Goal: Task Accomplishment & Management: Manage account settings

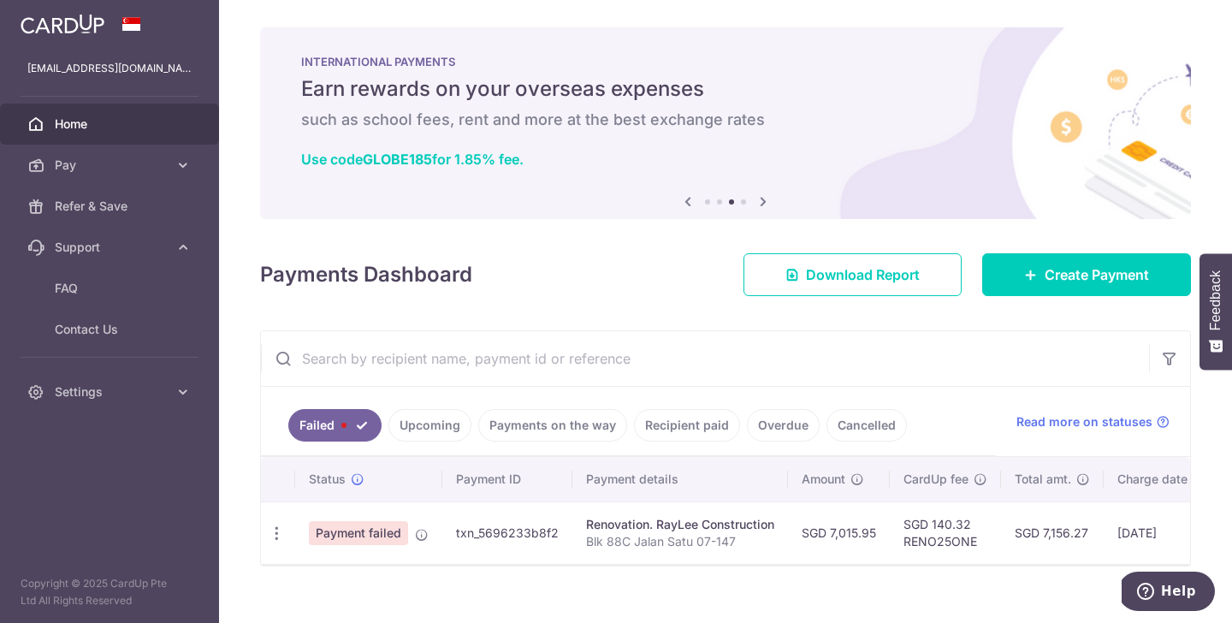
scroll to position [0, 250]
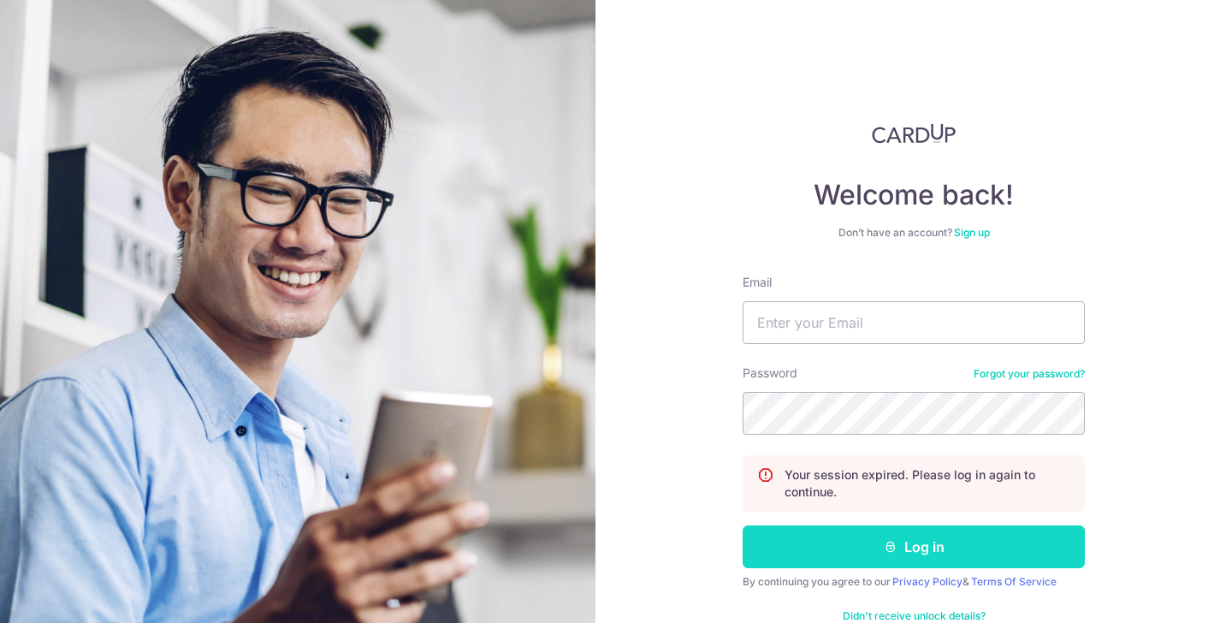
click at [886, 559] on button "Log in" at bounding box center [913, 546] width 342 height 43
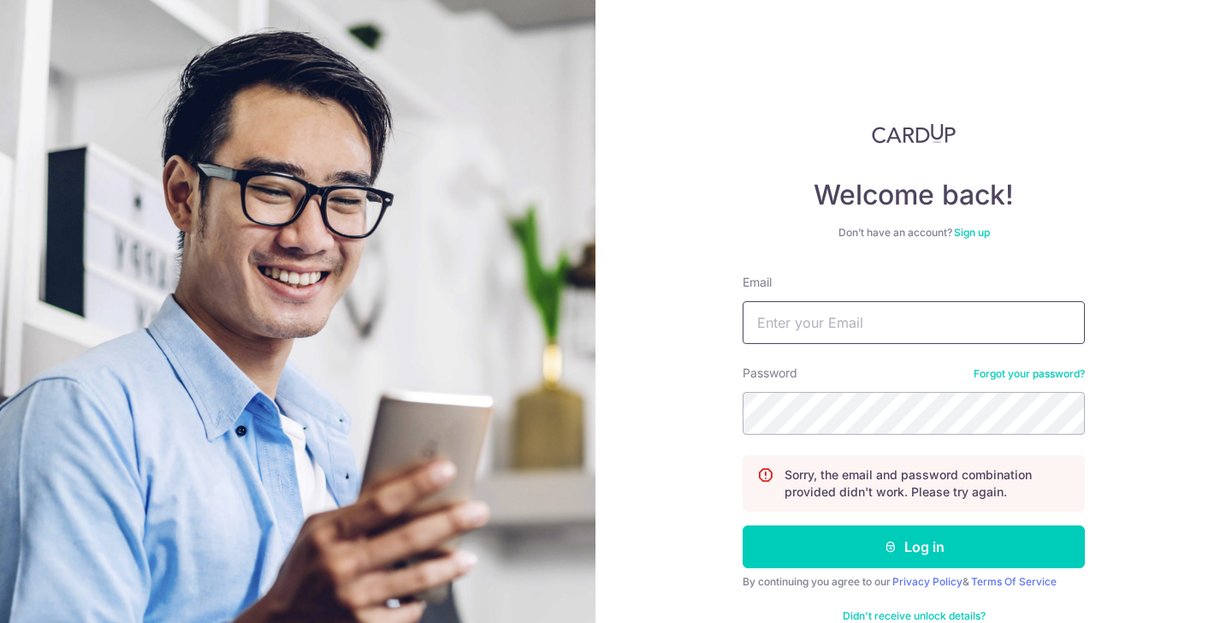
type input "[EMAIL_ADDRESS][DOMAIN_NAME]"
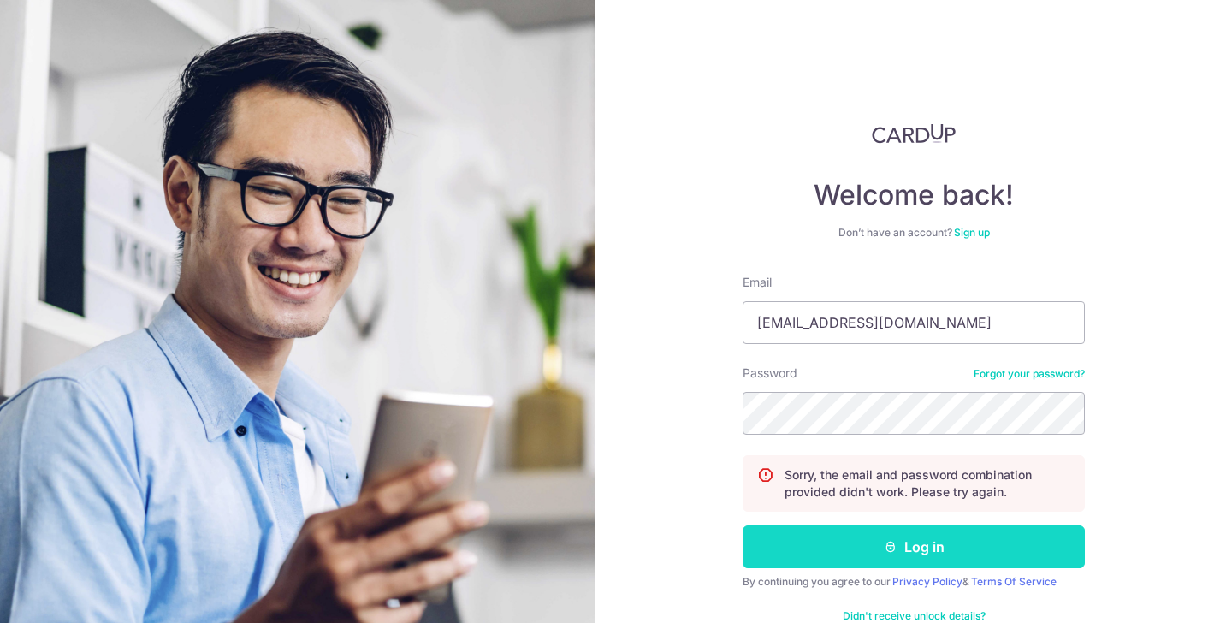
click at [969, 555] on button "Log in" at bounding box center [913, 546] width 342 height 43
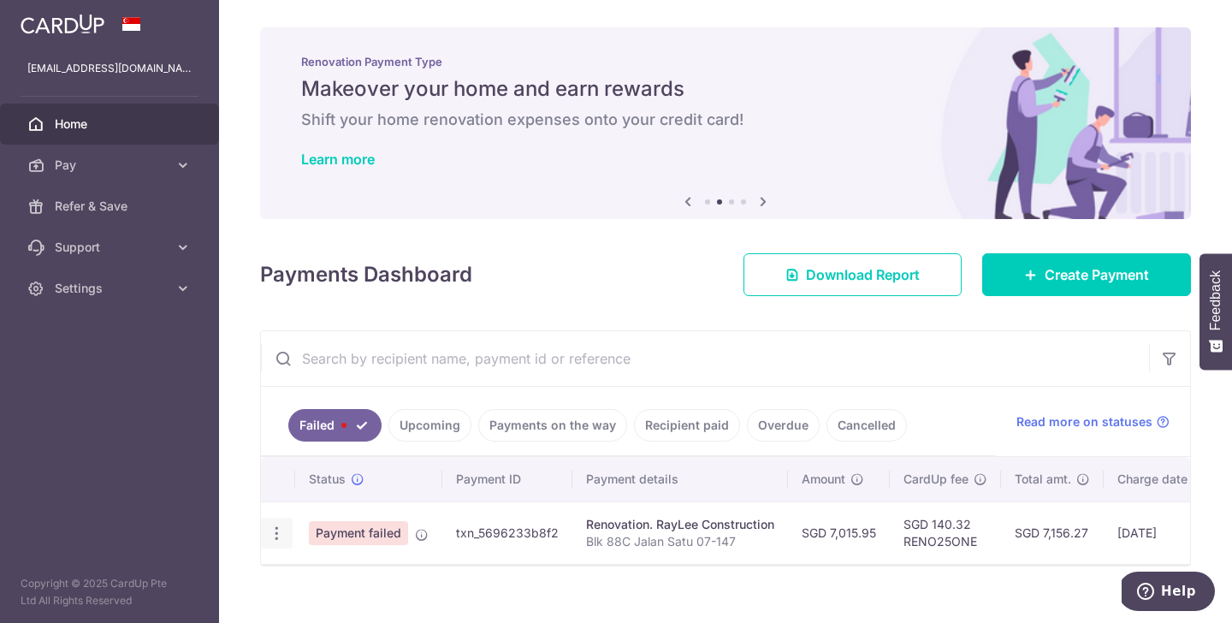
click at [279, 547] on div "Update payment Upload doc" at bounding box center [277, 534] width 32 height 32
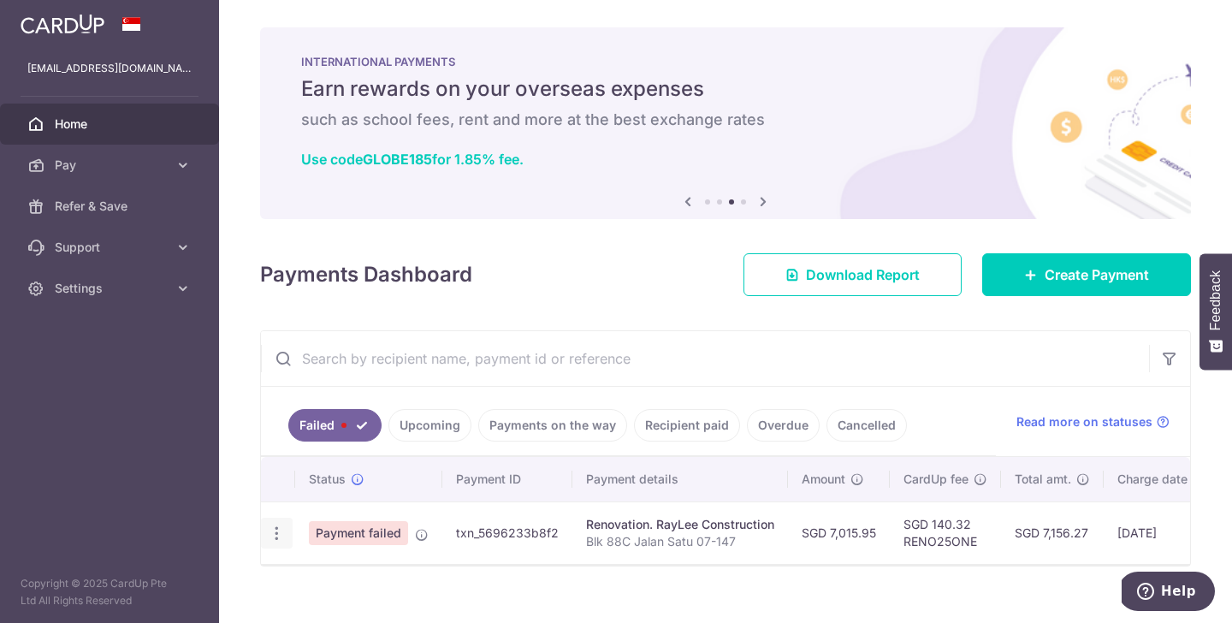
click at [279, 540] on icon "button" at bounding box center [277, 533] width 18 height 18
click at [307, 572] on link "Update payment" at bounding box center [351, 579] width 178 height 41
radio input "true"
type input "7,015.95"
type input "Blk 88C Jalan Satu 07-147"
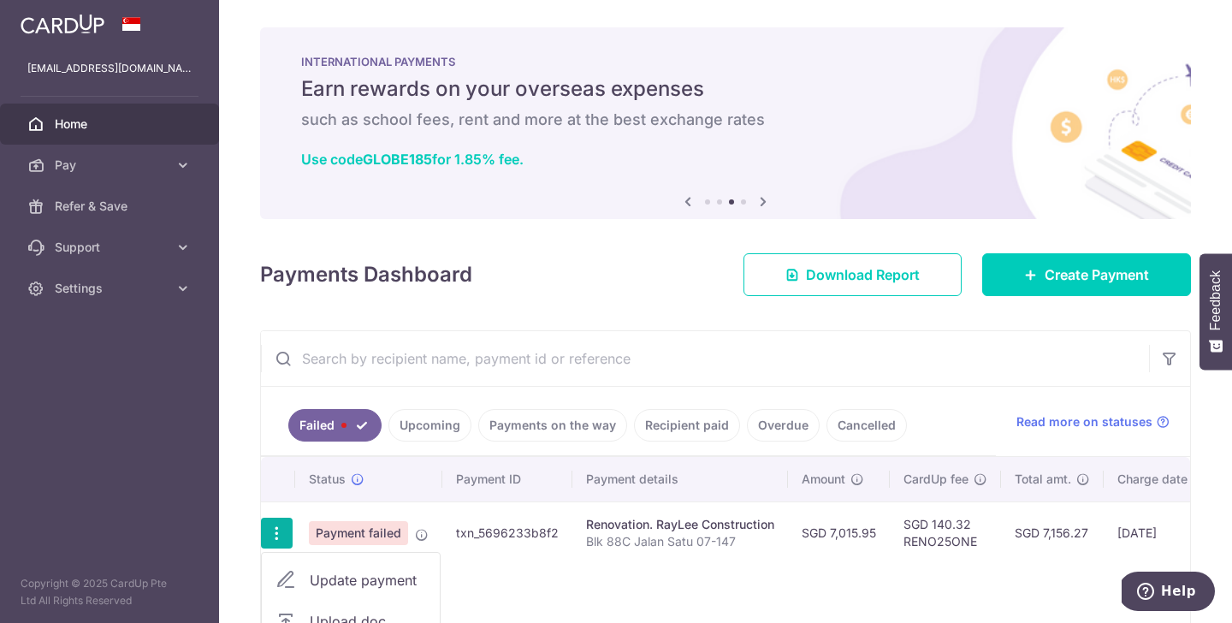
type input "30%"
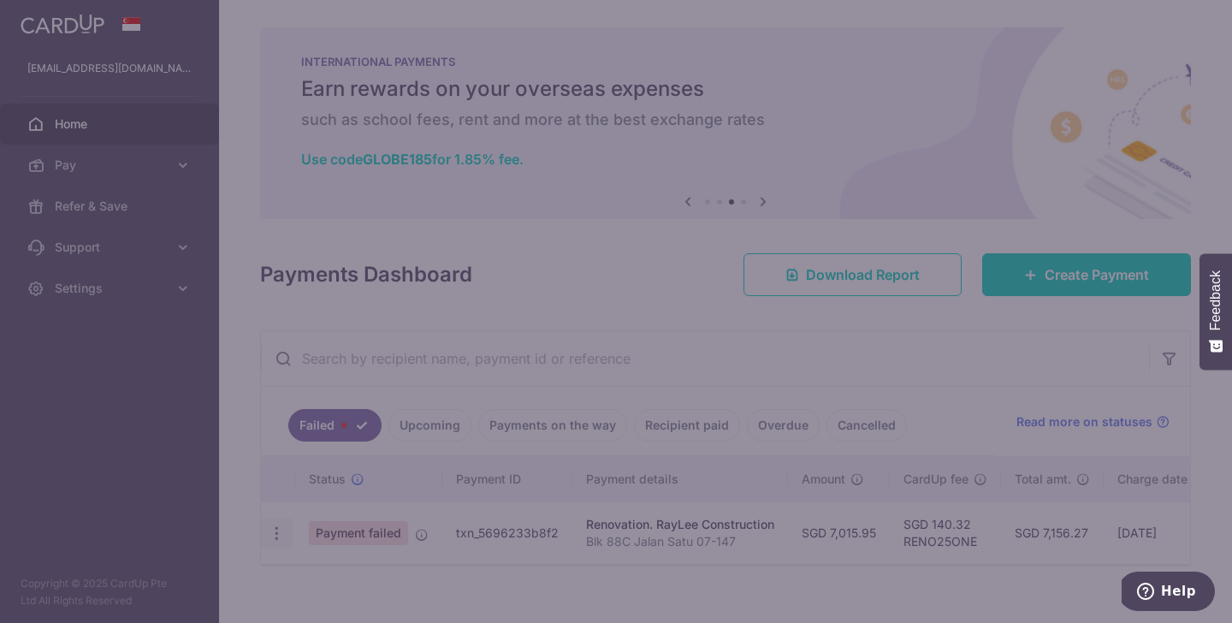
type input "RENO25ONE"
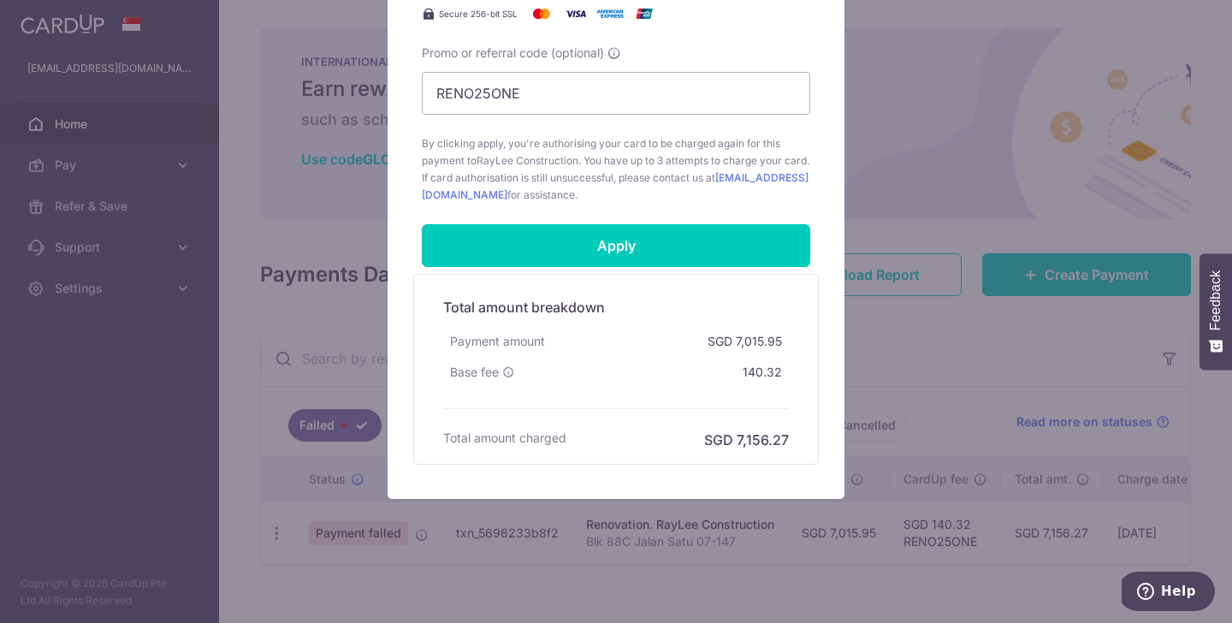
scroll to position [647, 0]
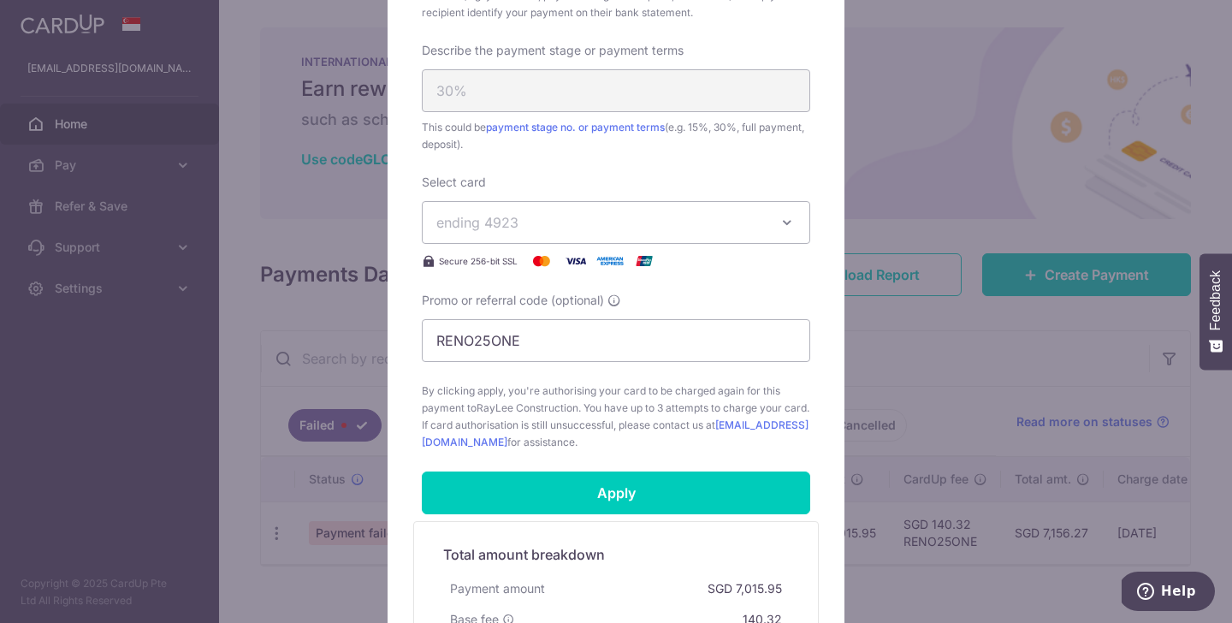
click at [760, 226] on span "ending 4923" at bounding box center [600, 222] width 328 height 21
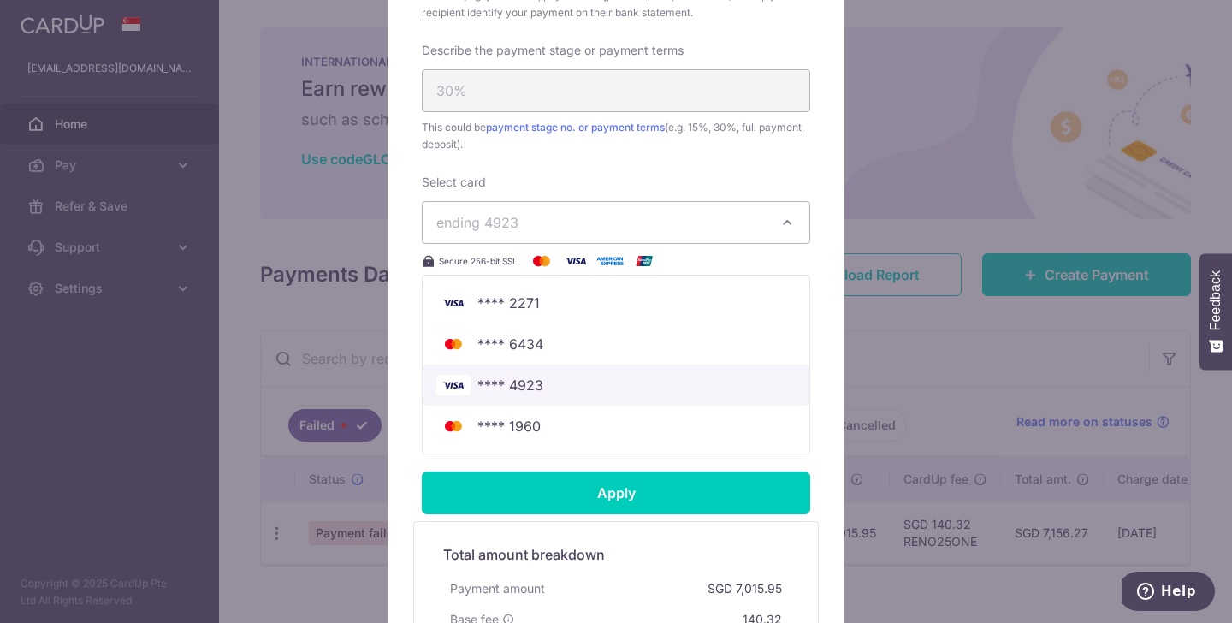
click at [682, 380] on span "**** 4923" at bounding box center [615, 385] width 359 height 21
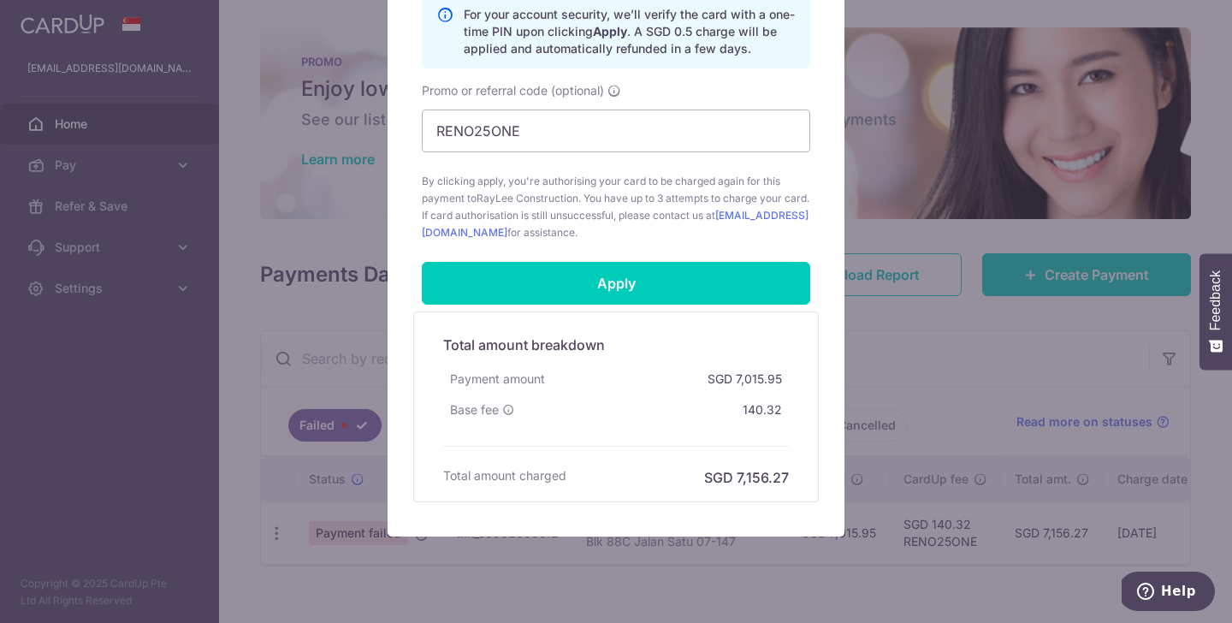
scroll to position [953, 0]
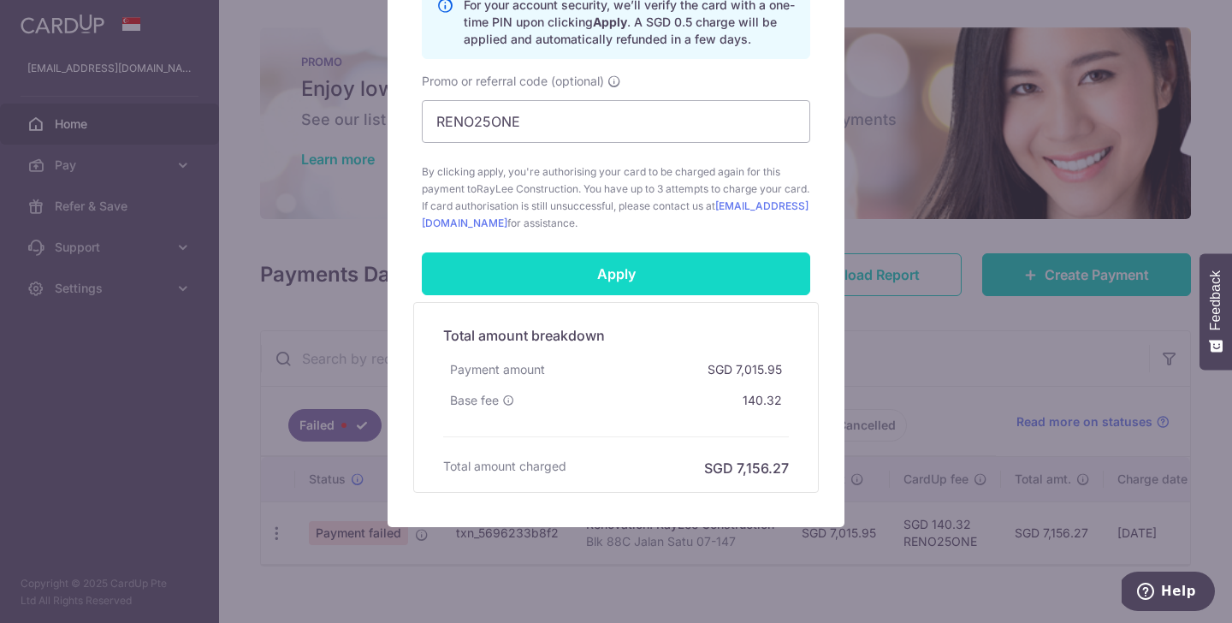
click at [681, 280] on input "Apply" at bounding box center [616, 273] width 388 height 43
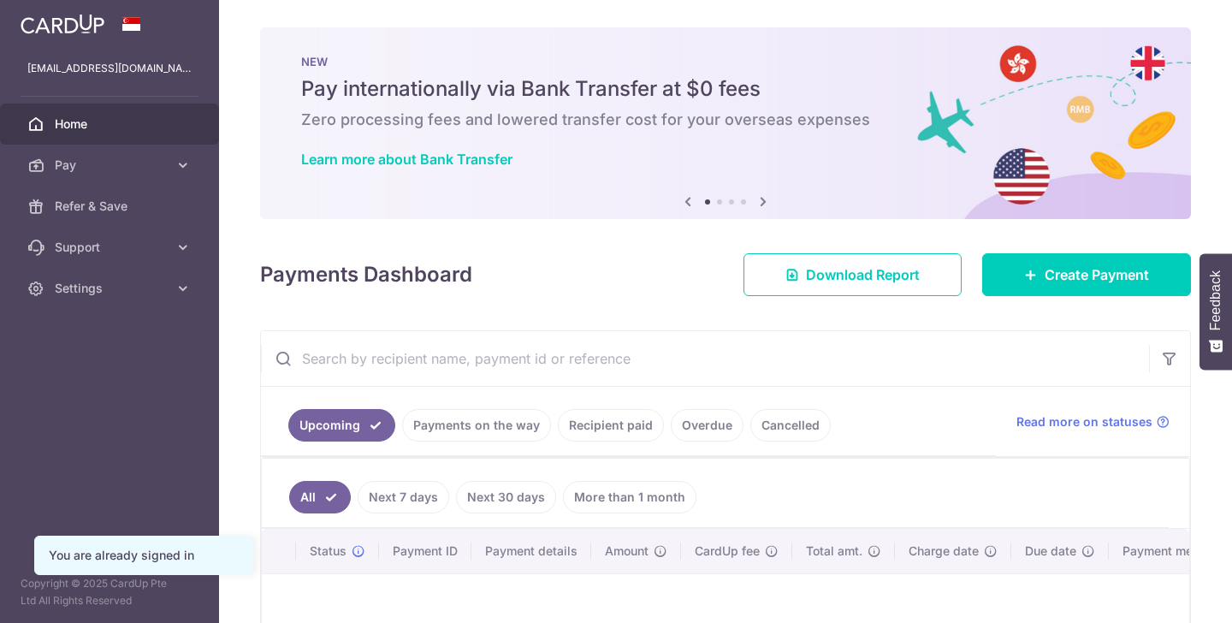
scroll to position [124, 0]
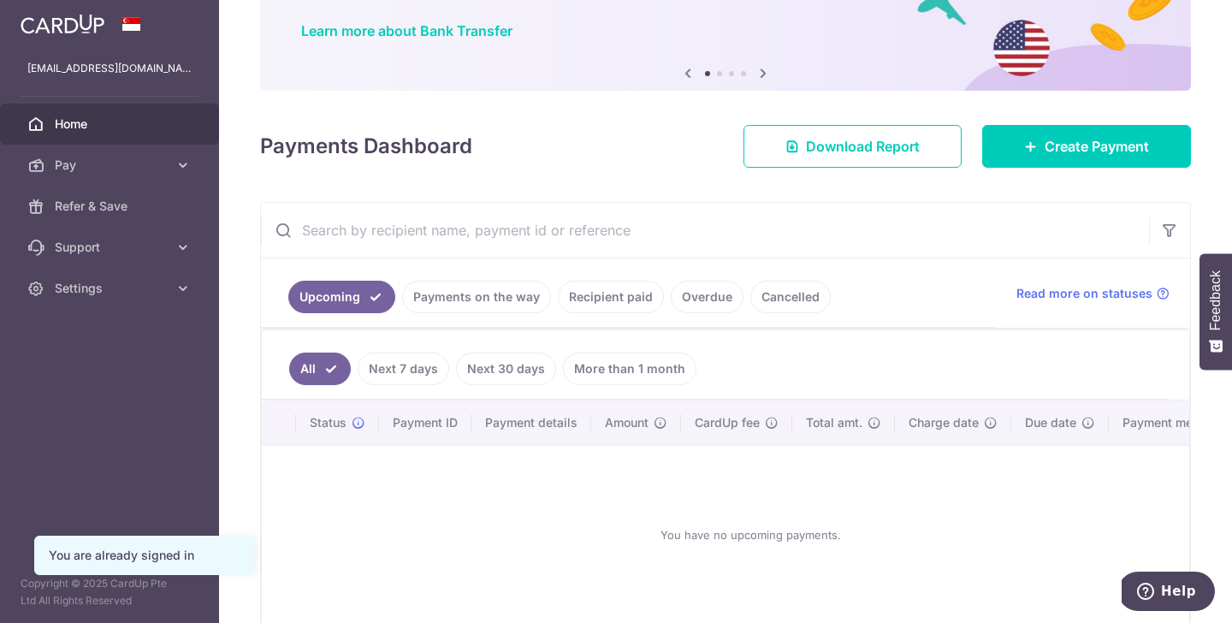
click at [507, 298] on link "Payments on the way" at bounding box center [476, 297] width 149 height 33
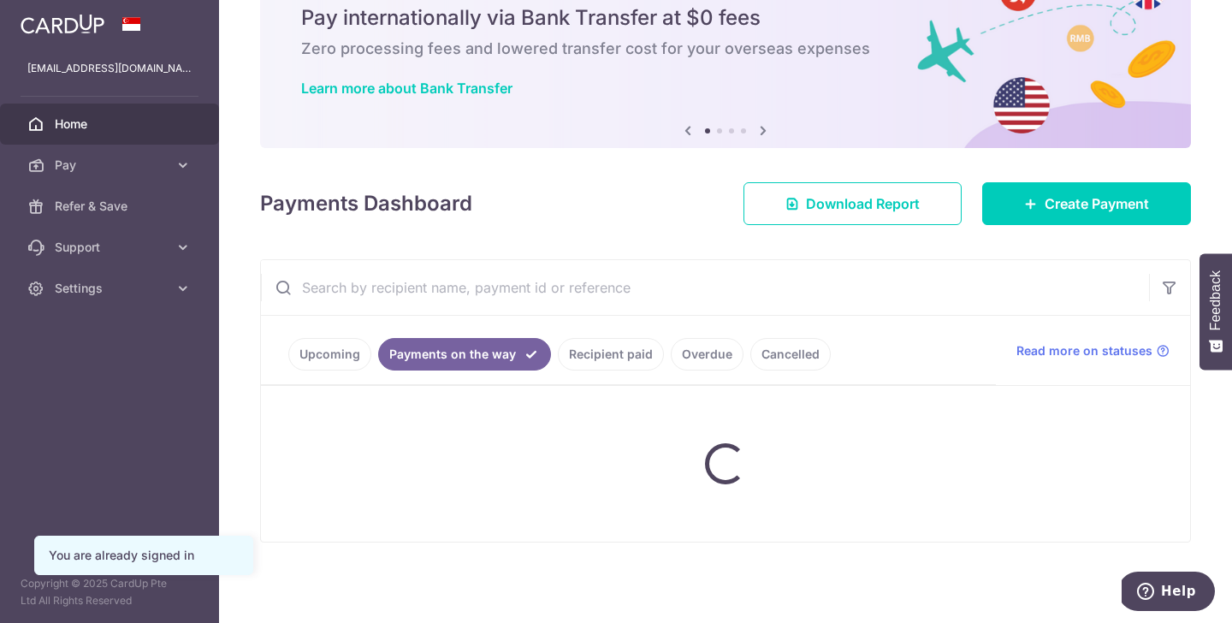
scroll to position [86, 0]
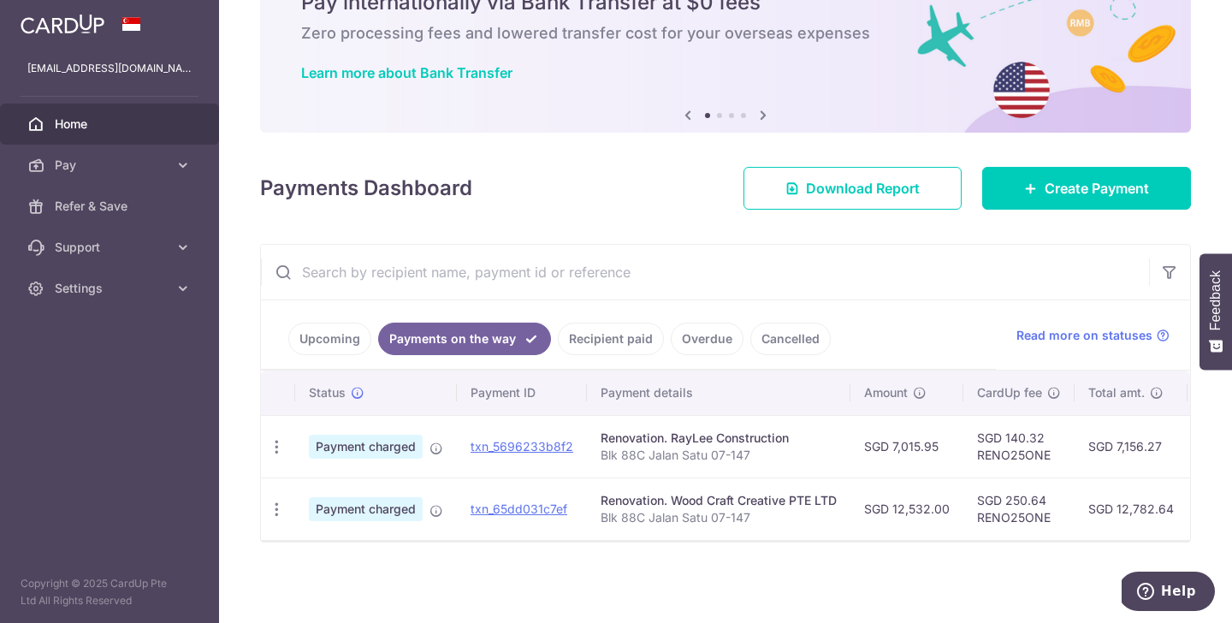
click at [593, 347] on link "Recipient paid" at bounding box center [611, 338] width 106 height 33
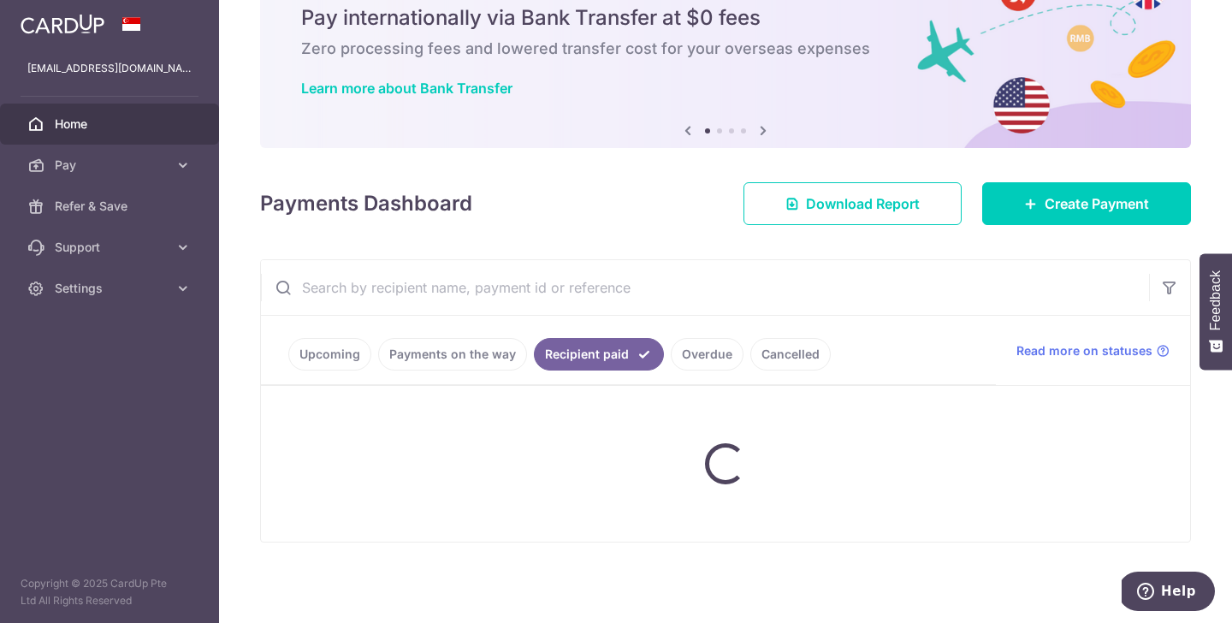
scroll to position [128, 0]
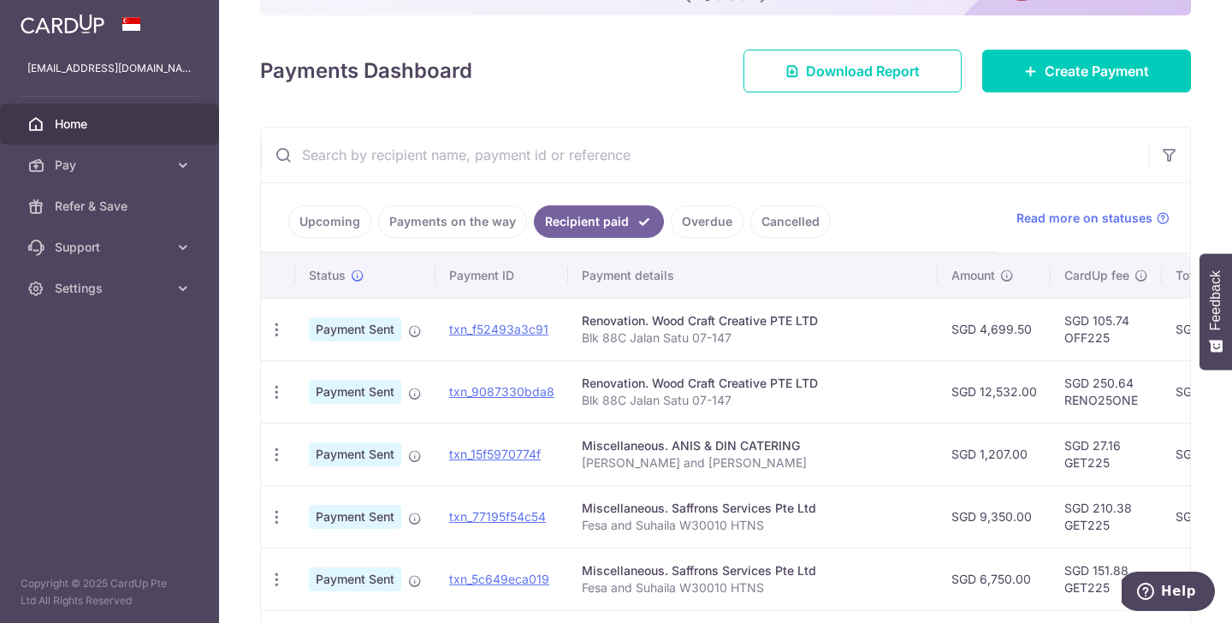
click at [498, 207] on link "Payments on the way" at bounding box center [452, 221] width 149 height 33
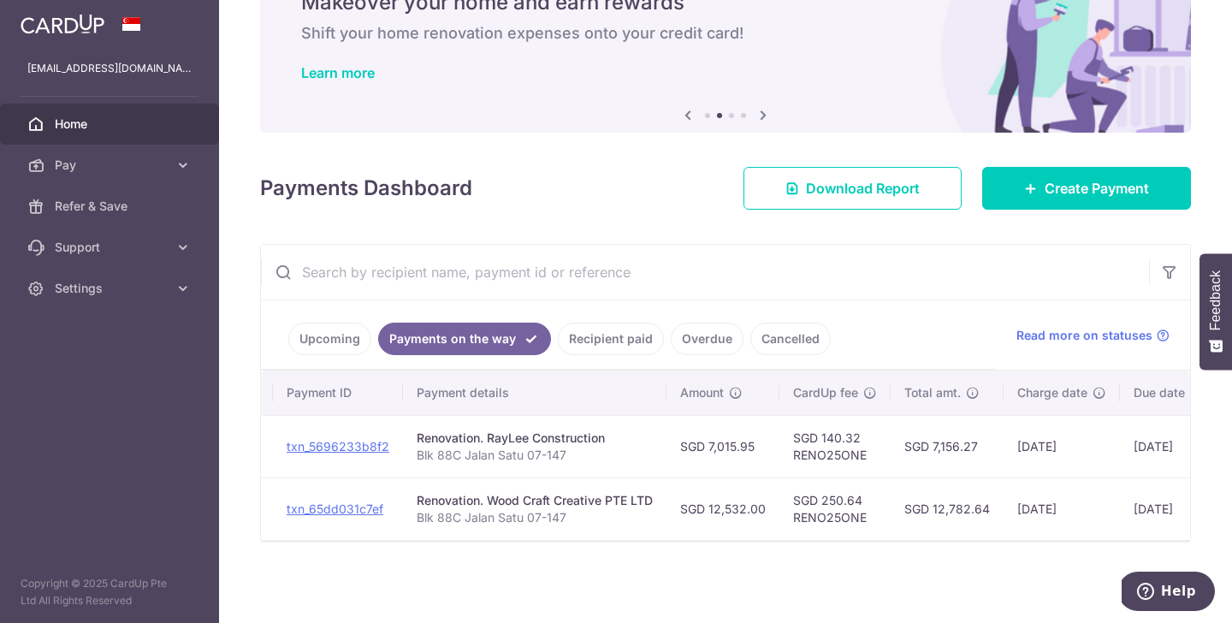
scroll to position [0, 332]
